Goal: Find specific page/section: Find specific page/section

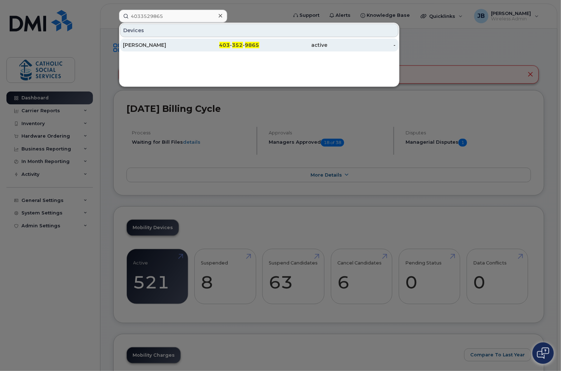
type input "4033529865"
click at [146, 45] on div "Greicy Perez" at bounding box center [157, 44] width 68 height 7
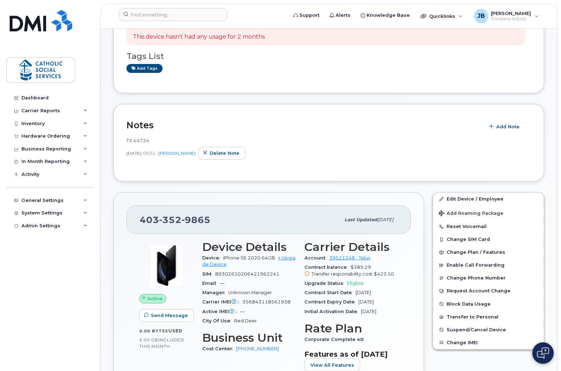
scroll to position [71, 0]
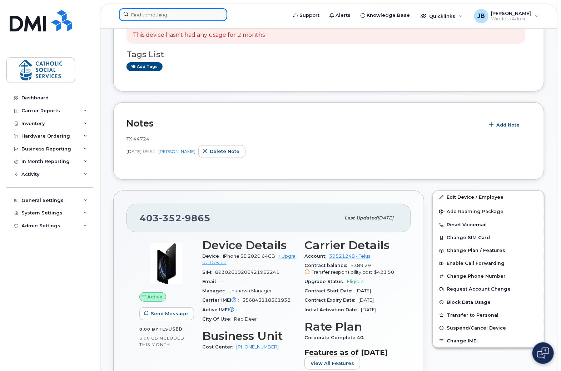
click at [195, 19] on input at bounding box center [173, 14] width 108 height 13
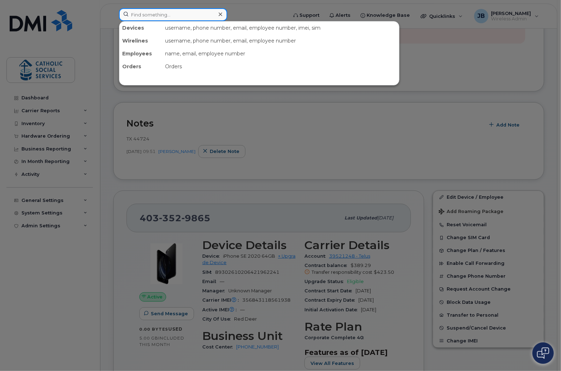
paste input "4035880876"
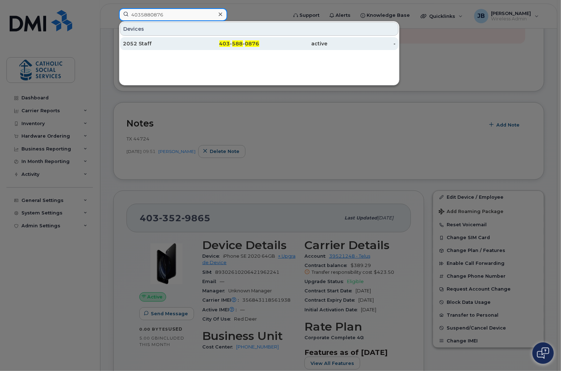
type input "4035880876"
click at [191, 39] on div "2052 Staff" at bounding box center [225, 43] width 68 height 13
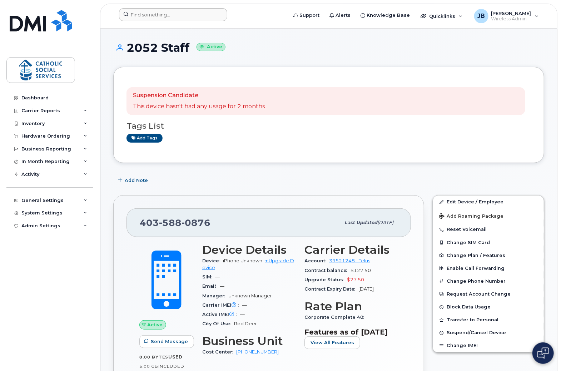
drag, startPoint x: 271, startPoint y: 50, endPoint x: 204, endPoint y: 15, distance: 75.5
click at [270, 50] on h1 "2052 Staff Active" at bounding box center [328, 47] width 431 height 13
click at [174, 13] on input at bounding box center [173, 14] width 108 height 13
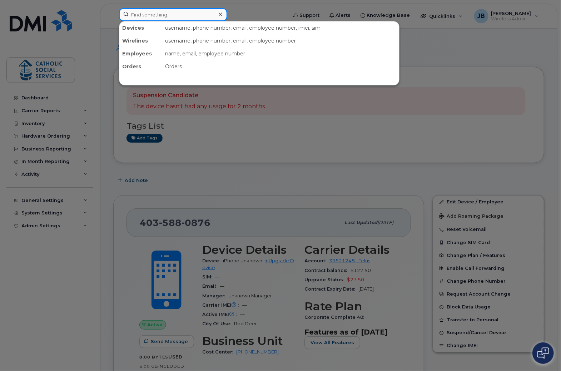
paste input "4035987463"
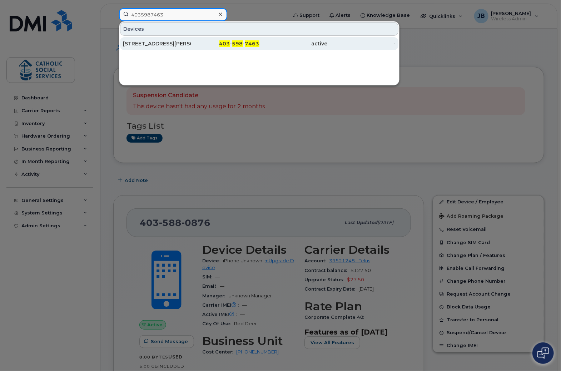
type input "4035987463"
click at [227, 45] on span "403" at bounding box center [224, 43] width 11 height 6
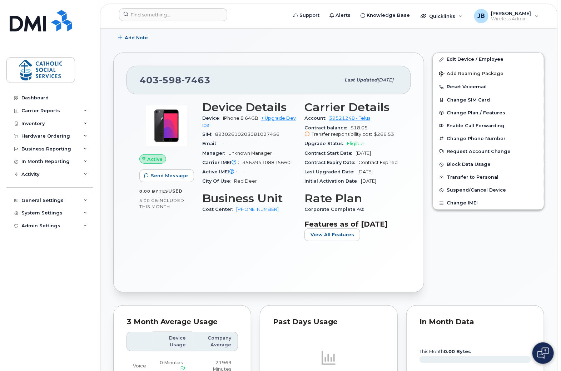
scroll to position [143, 0]
